Goal: Task Accomplishment & Management: Complete application form

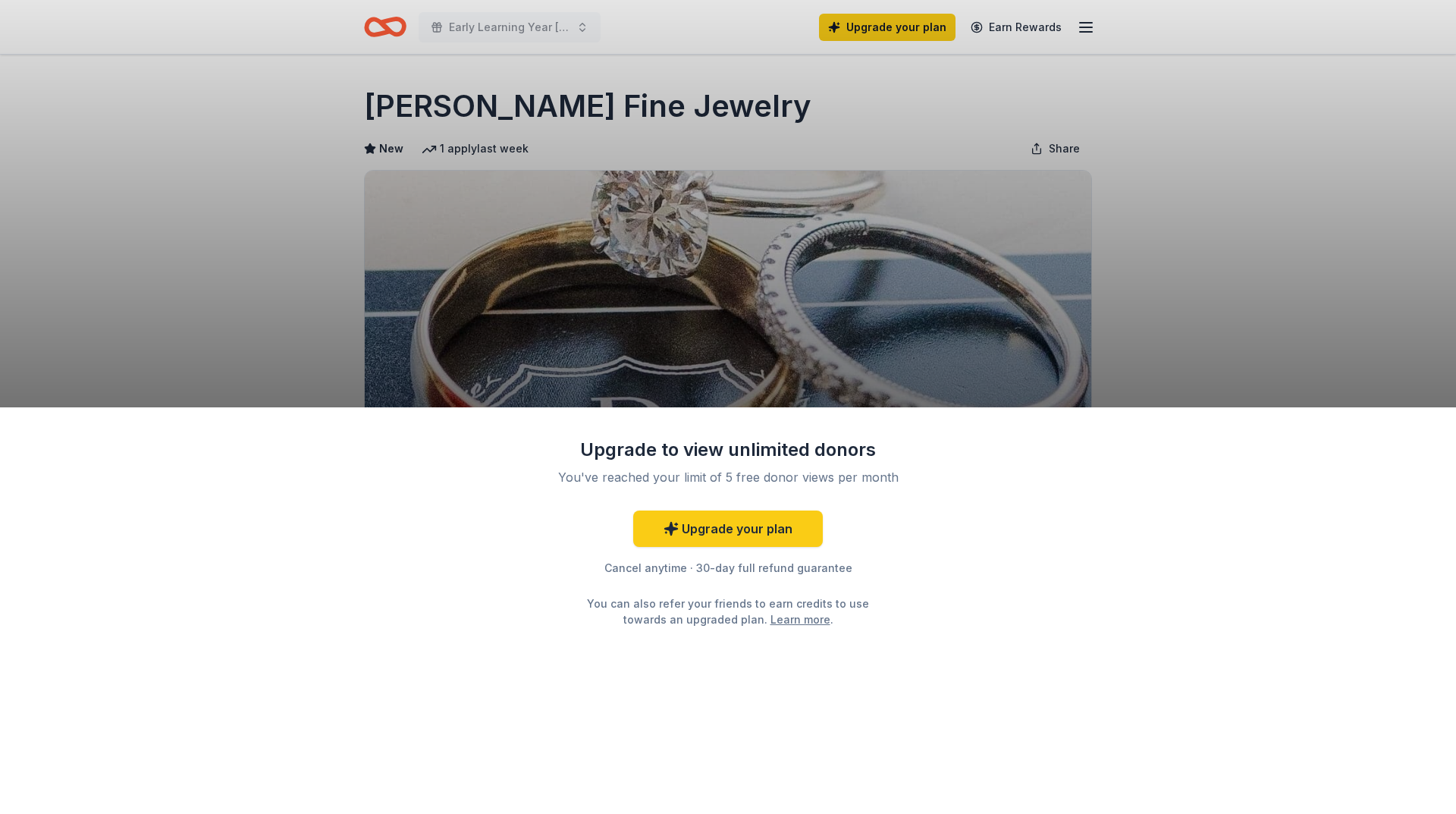
click at [524, 245] on div "Upgrade to view unlimited donors You've reached your limit of 5 free donor view…" at bounding box center [728, 407] width 1456 height 814
click at [774, 618] on link "Learn more" at bounding box center [800, 618] width 60 height 16
click at [478, 25] on div "Upgrade to view unlimited donors You've reached your limit of 5 free donor view…" at bounding box center [728, 407] width 1456 height 814
click at [377, 29] on div "Upgrade to view unlimited donors You've reached your limit of 5 free donor view…" at bounding box center [728, 407] width 1456 height 814
drag, startPoint x: 1303, startPoint y: 367, endPoint x: 1294, endPoint y: 371, distance: 9.8
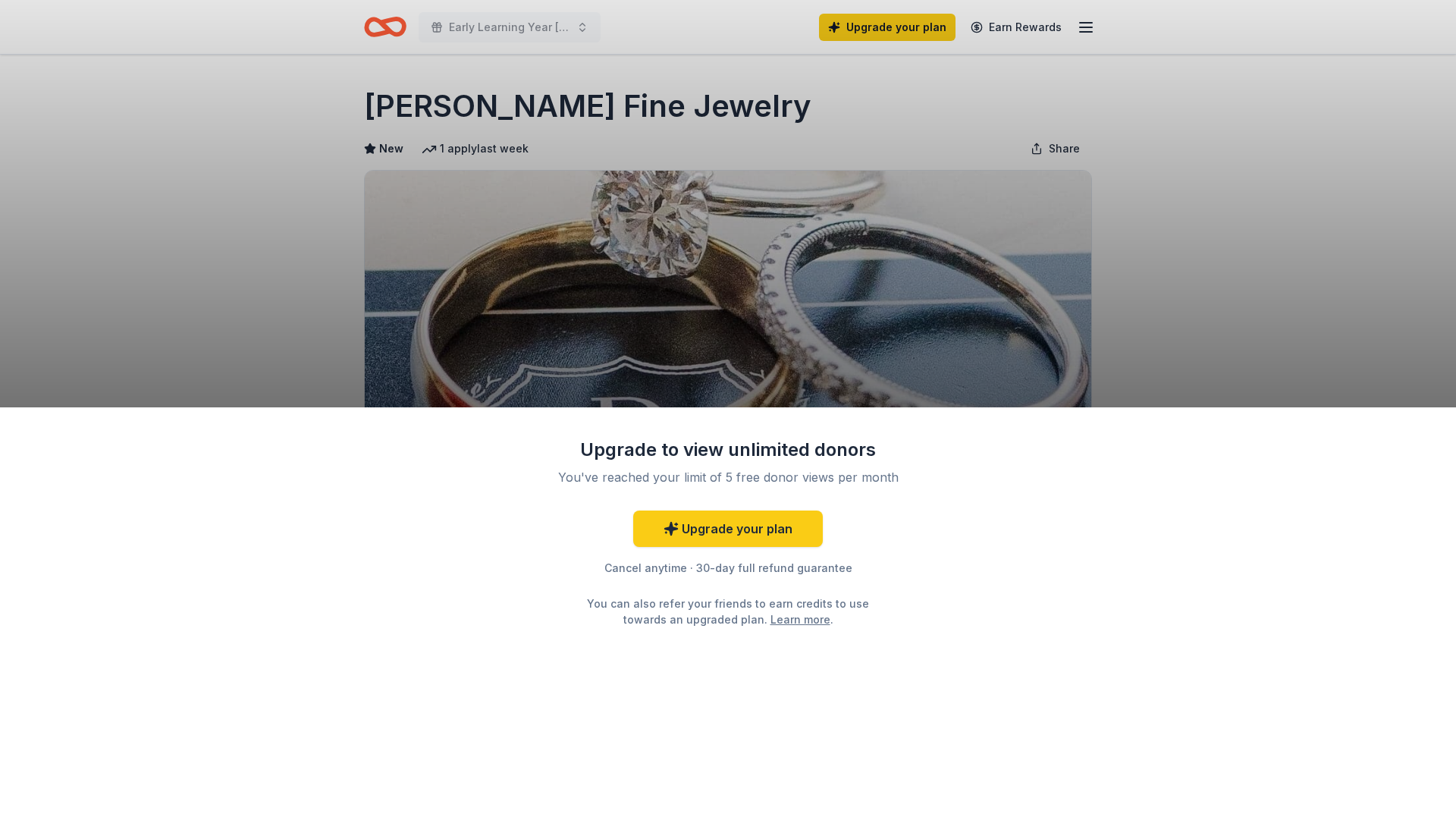
click at [1302, 371] on div "Upgrade to view unlimited donors You've reached your limit of 5 free donor view…" at bounding box center [728, 407] width 1456 height 814
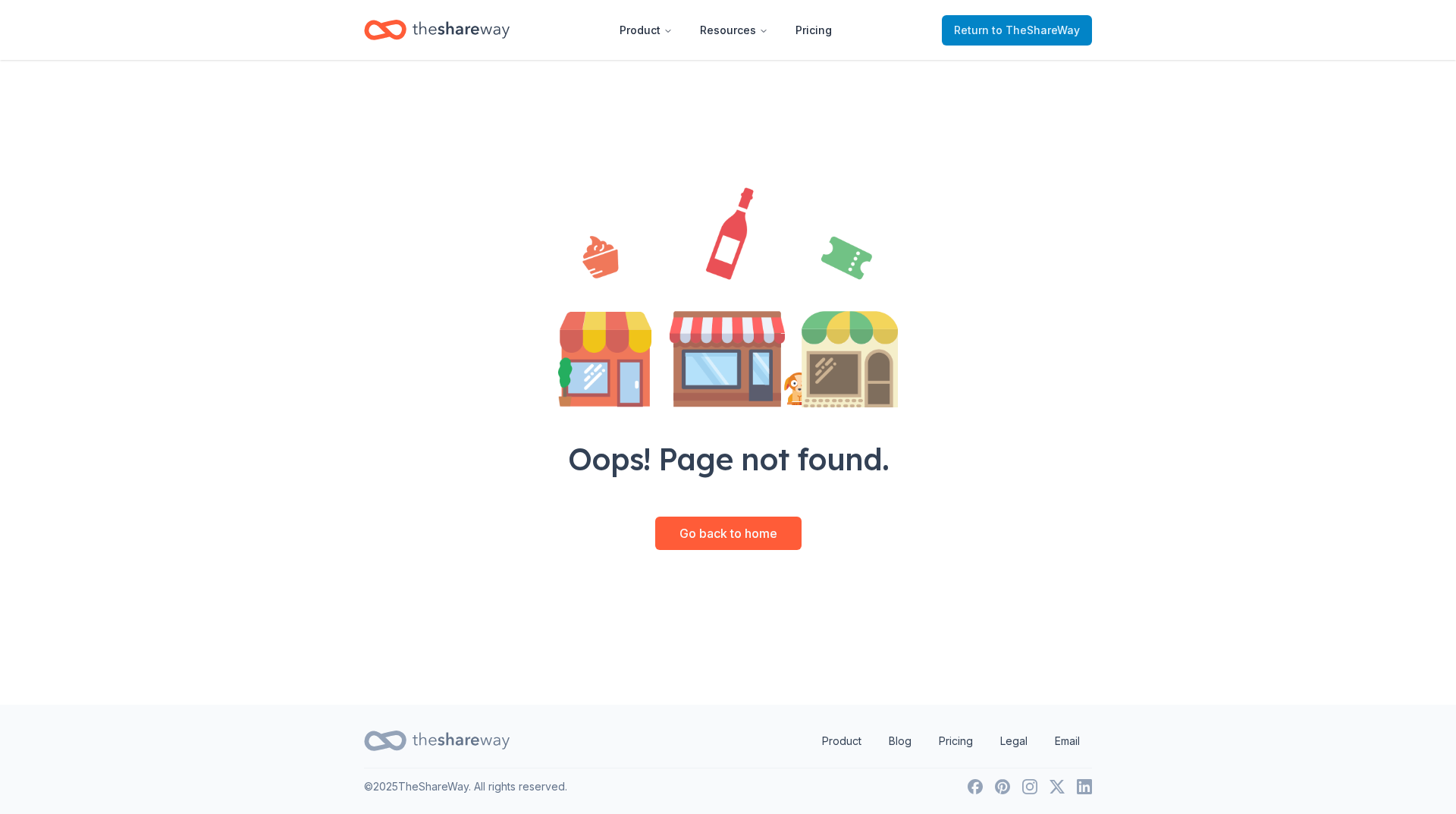
click at [1048, 28] on span "to TheShareWay" at bounding box center [1036, 29] width 88 height 13
click at [1047, 28] on span "to TheShareWay" at bounding box center [1036, 29] width 88 height 13
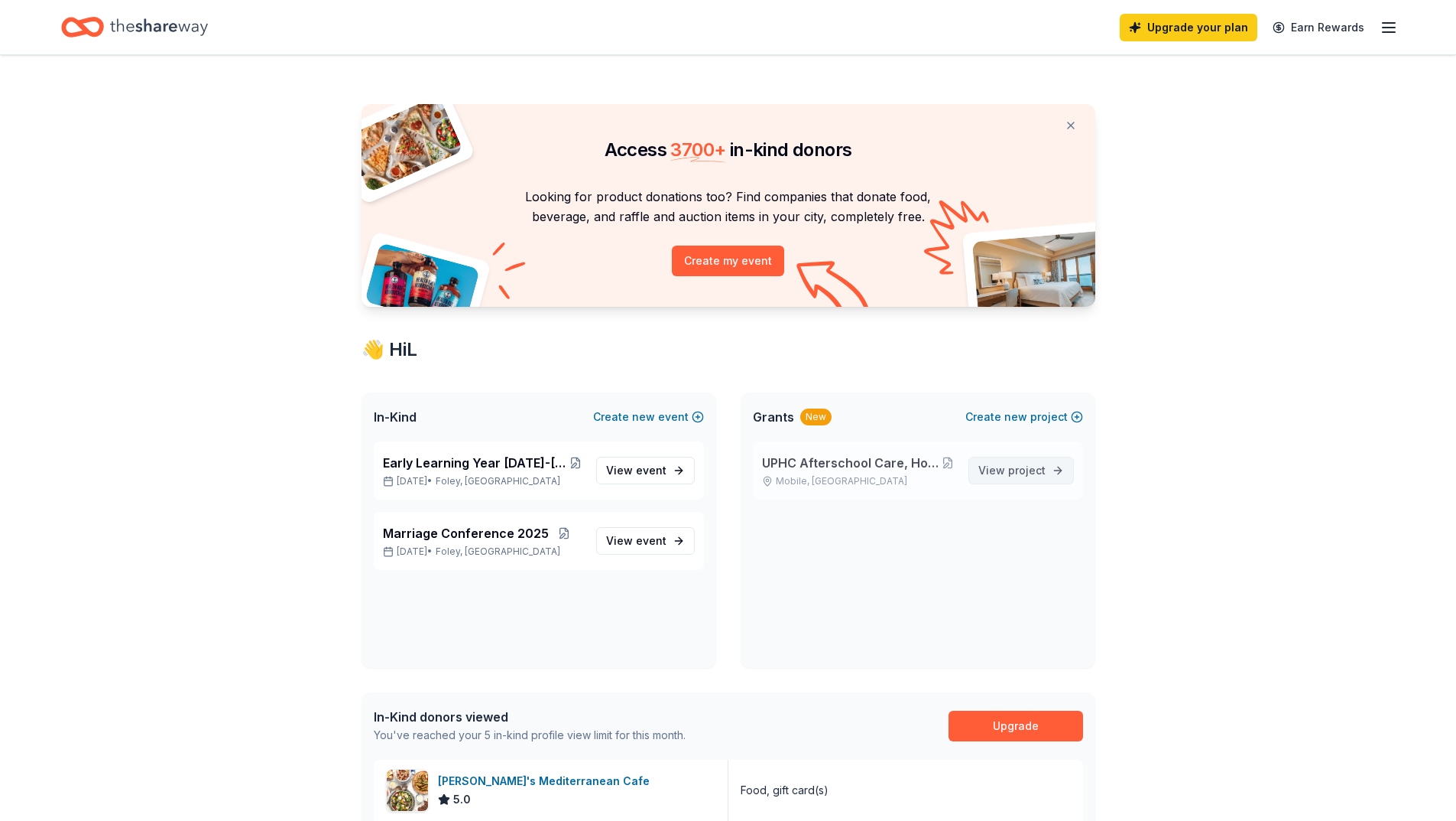
click at [1003, 476] on span "View project" at bounding box center [1013, 471] width 68 height 19
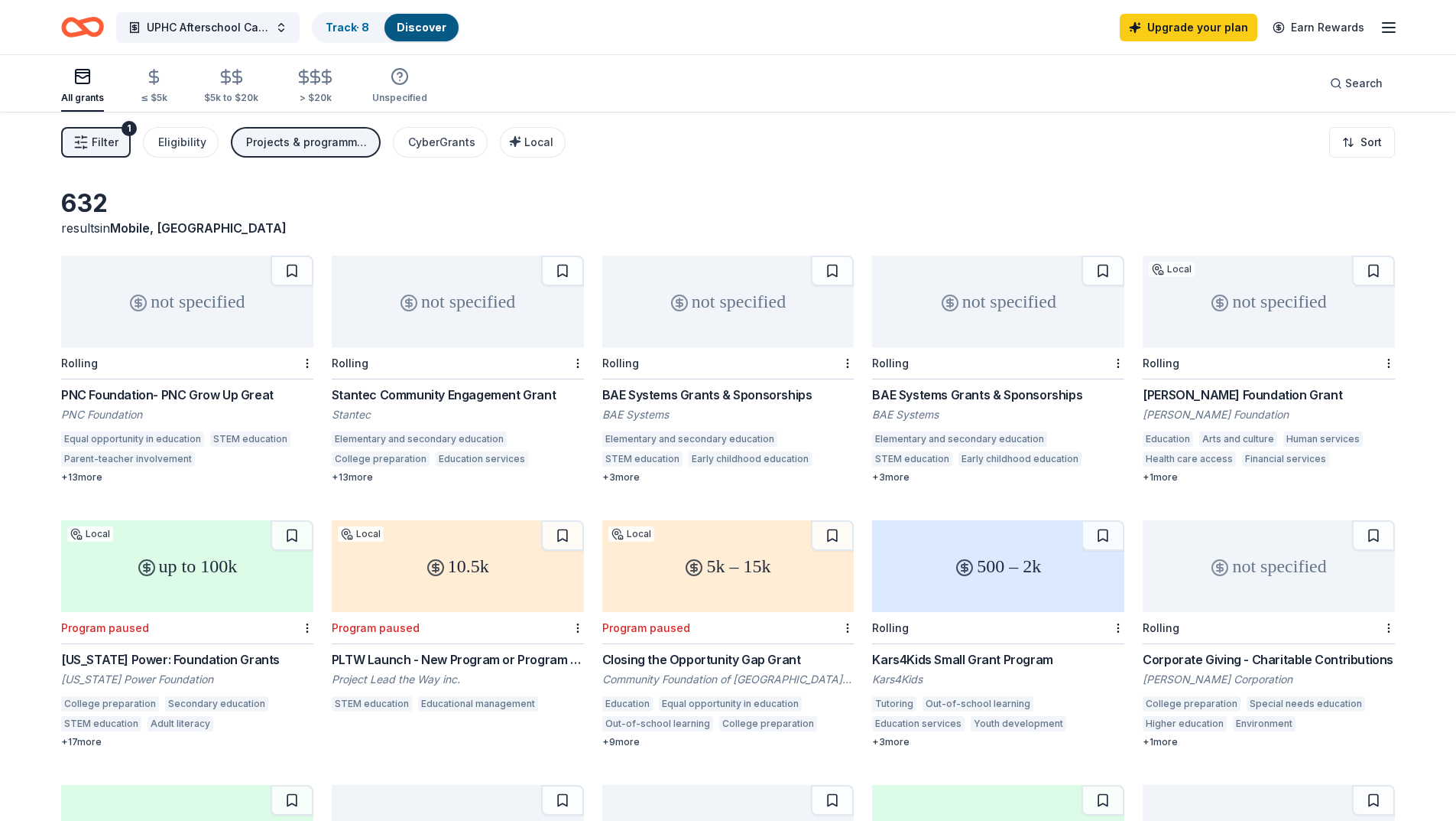
click at [146, 399] on div "PNC Foundation- PNC Grow Up Great" at bounding box center [187, 394] width 252 height 19
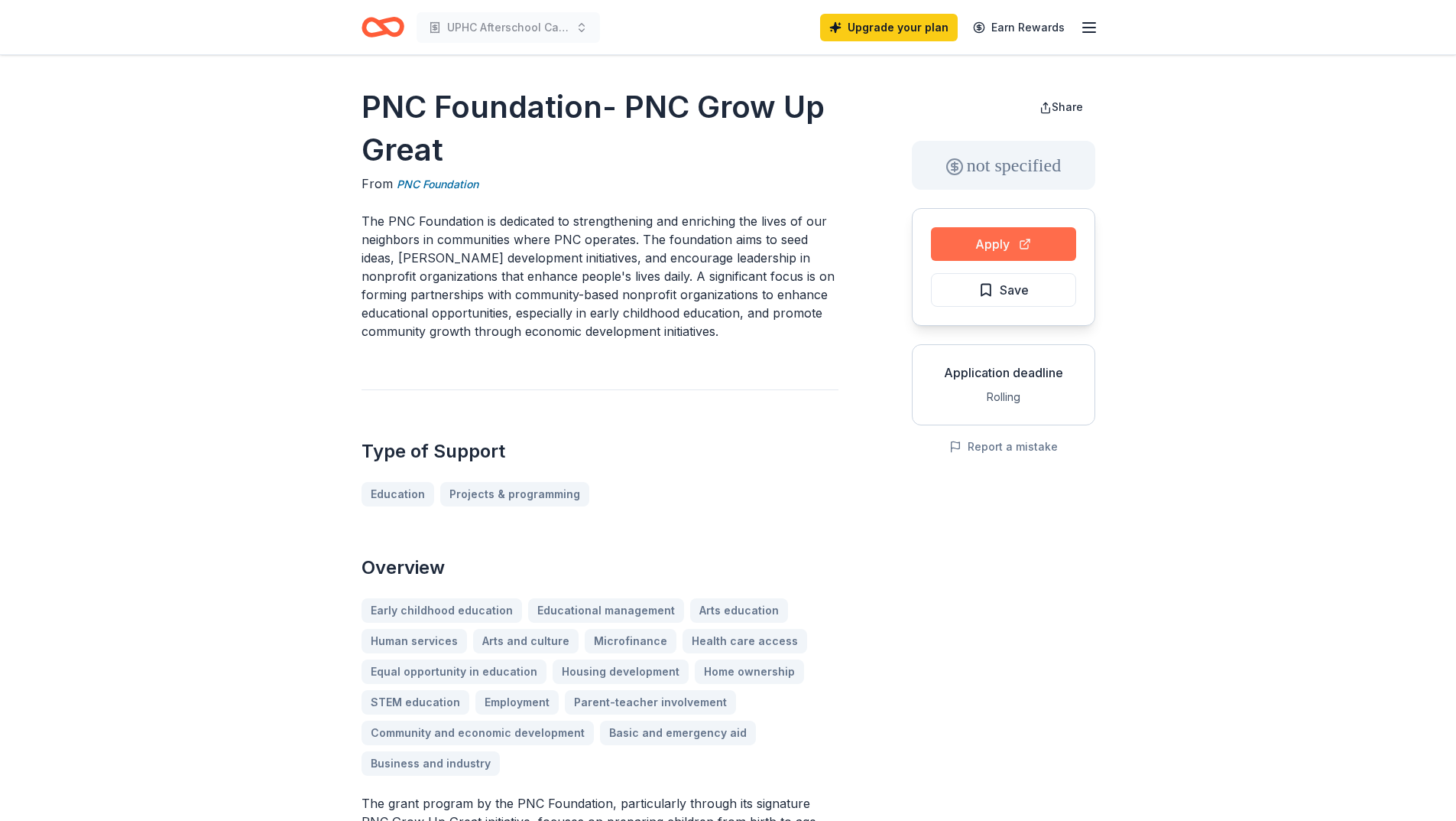
click at [986, 250] on button "Apply" at bounding box center [1004, 244] width 146 height 34
drag, startPoint x: 1200, startPoint y: 552, endPoint x: 1130, endPoint y: 560, distance: 70.5
drag, startPoint x: 1130, startPoint y: 560, endPoint x: 1016, endPoint y: 242, distance: 337.8
click at [1016, 242] on button "Apply" at bounding box center [1004, 244] width 146 height 34
